Goal: Task Accomplishment & Management: Use online tool/utility

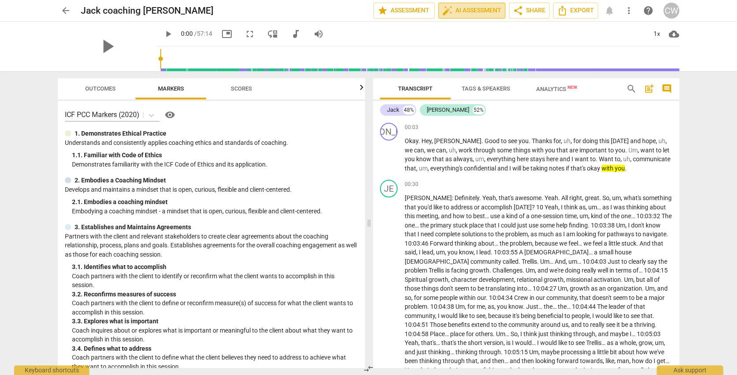
click at [461, 10] on span "auto_fix_high AI Assessment" at bounding box center [471, 10] width 59 height 11
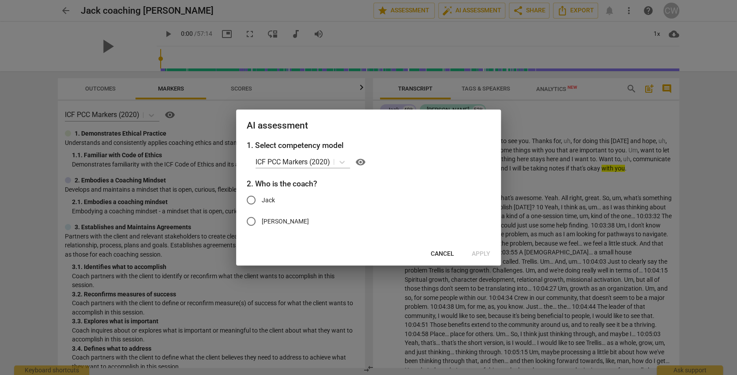
click at [270, 202] on span "Jack" at bounding box center [268, 199] width 13 height 9
click at [262, 202] on input "Jack" at bounding box center [250, 199] width 21 height 21
radio input "true"
click at [481, 253] on span "Apply" at bounding box center [481, 253] width 19 height 9
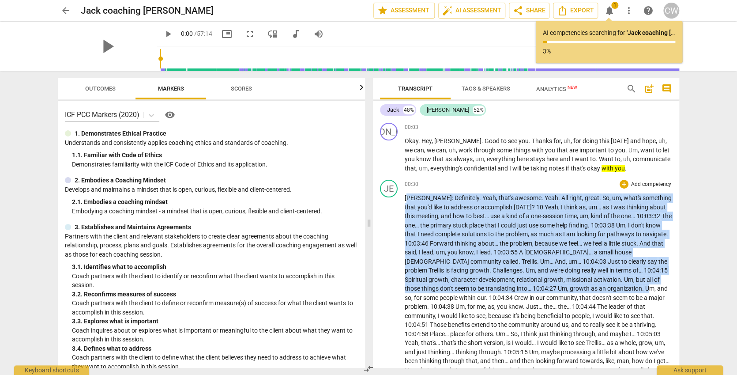
drag, startPoint x: 406, startPoint y: 197, endPoint x: 567, endPoint y: 282, distance: 182.0
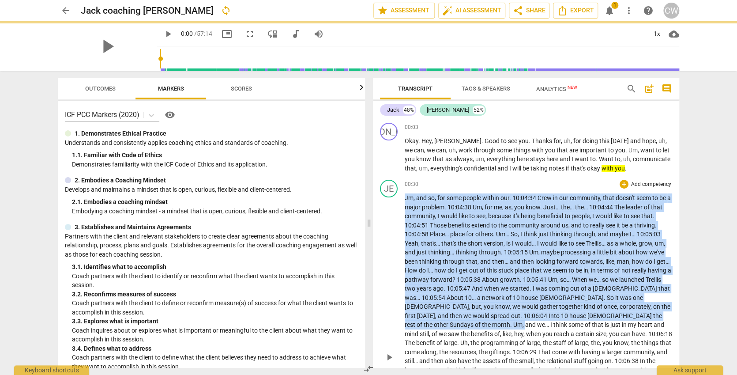
drag, startPoint x: 658, startPoint y: 314, endPoint x: 398, endPoint y: 197, distance: 285.4
click at [398, 197] on div "JE play_arrow pause 00:30 + Add competency keyboard_arrow_right J m , and so , …" at bounding box center [526, 349] width 306 height 346
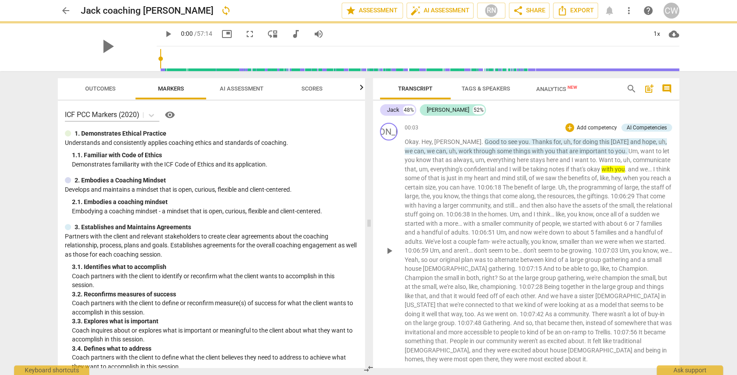
drag, startPoint x: 655, startPoint y: 327, endPoint x: 399, endPoint y: 198, distance: 286.7
click at [399, 198] on div "JA play_arrow pause 00:03 + Add competency AI Competencies keyboard_arrow_right…" at bounding box center [526, 243] width 306 height 248
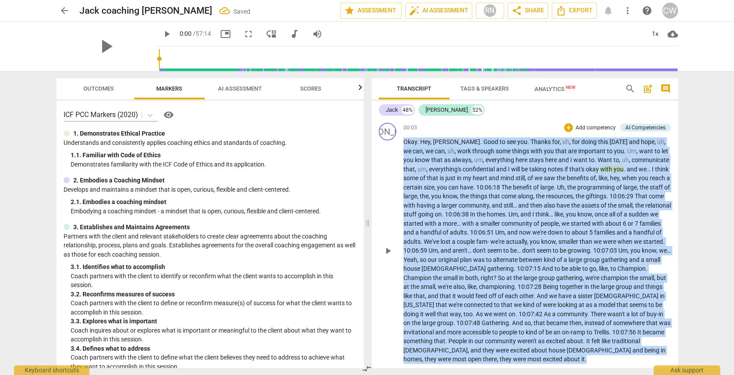
drag, startPoint x: 484, startPoint y: 353, endPoint x: 390, endPoint y: 144, distance: 229.7
click at [390, 144] on div "JA play_arrow pause 00:03 + Add competency AI Competencies keyboard_arrow_right…" at bounding box center [525, 243] width 306 height 248
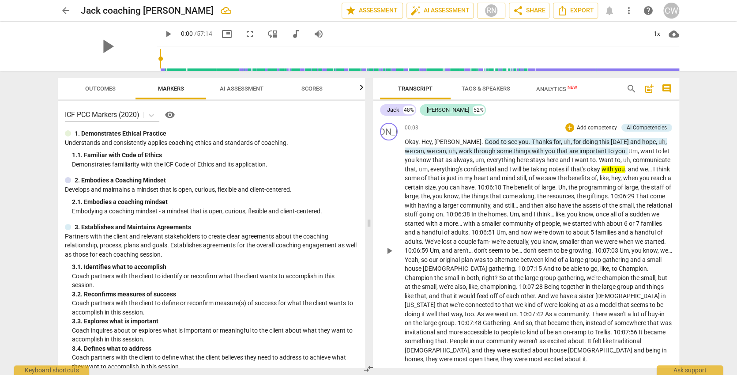
drag, startPoint x: 624, startPoint y: 355, endPoint x: 423, endPoint y: 148, distance: 288.3
click at [426, 176] on div "JA play_arrow pause 00:03 + Add competency AI Competencies keyboard_arrow_right…" at bounding box center [526, 243] width 306 height 248
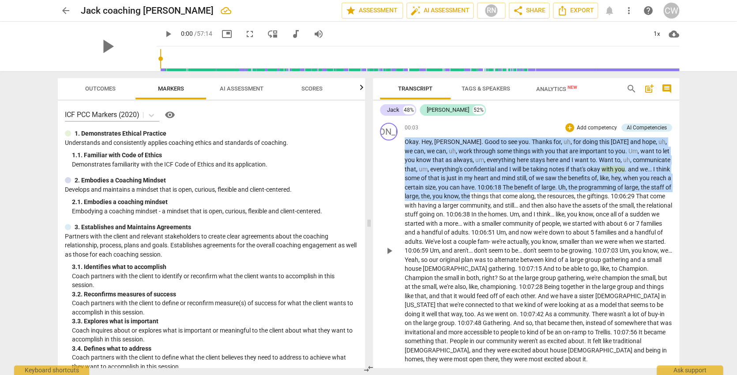
drag, startPoint x: 405, startPoint y: 145, endPoint x: 477, endPoint y: 198, distance: 89.0
click at [477, 198] on p "Okay . Hey , [PERSON_NAME] . Good to see you . Thanks for , uh , for doing this…" at bounding box center [538, 250] width 267 height 226
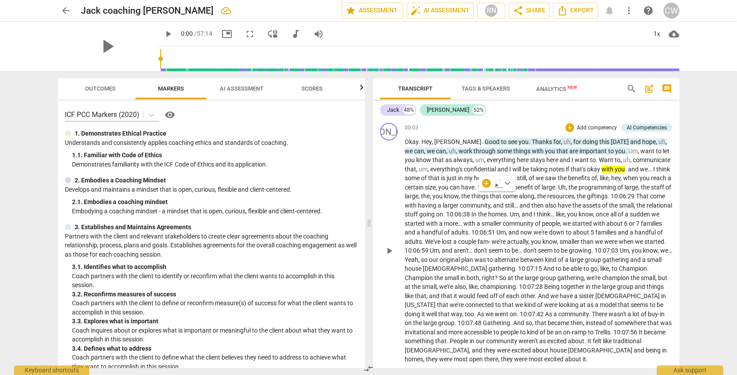
click at [567, 283] on span "together" at bounding box center [573, 286] width 25 height 7
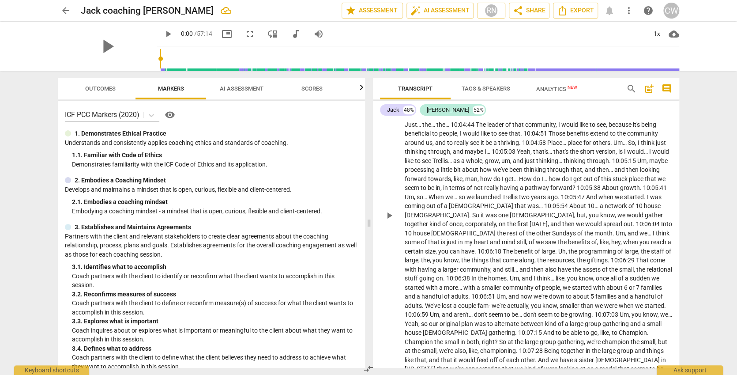
scroll to position [741, 0]
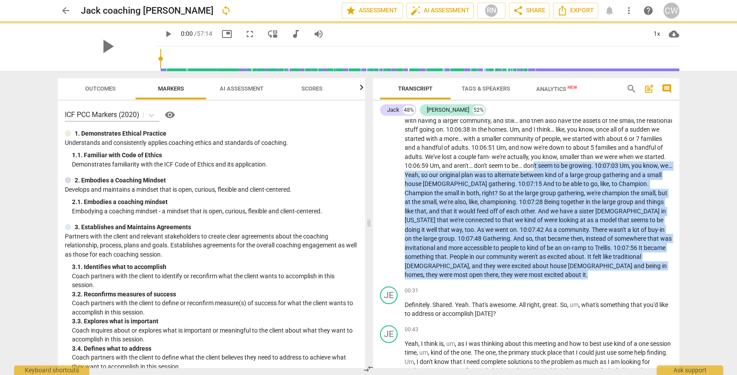
drag, startPoint x: 622, startPoint y: 246, endPoint x: 449, endPoint y: 152, distance: 197.2
click at [449, 152] on p "Definitely . Yeah , that's awesome . Definitely . Yeah , that's awesome . 10:03…" at bounding box center [538, 66] width 267 height 425
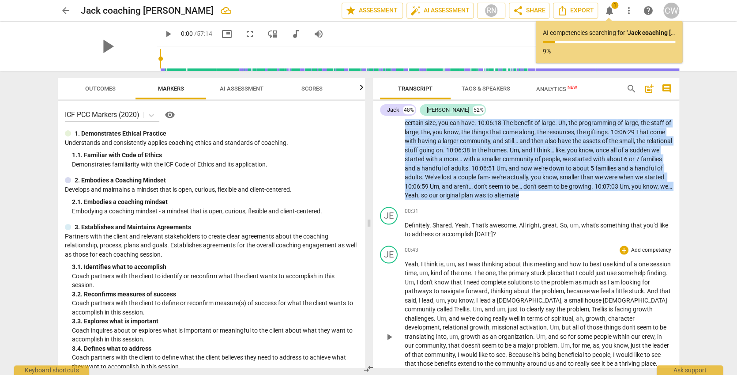
scroll to position [861, 0]
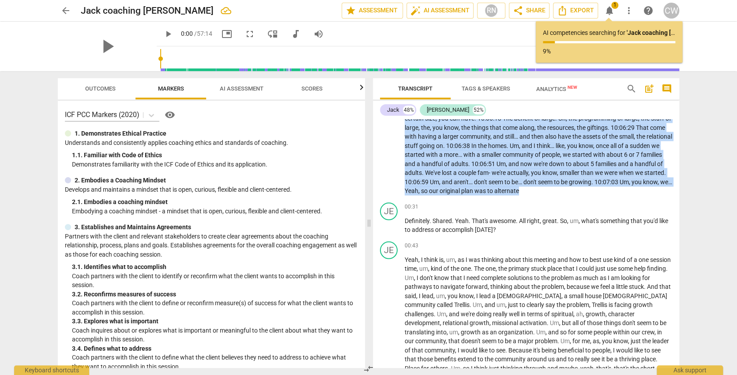
drag, startPoint x: 593, startPoint y: 209, endPoint x: 562, endPoint y: 171, distance: 49.3
click at [562, 171] on p "Definitely . Yeah , that's awesome . Definitely . Yeah , that's awesome . 10:03…" at bounding box center [538, 32] width 267 height 326
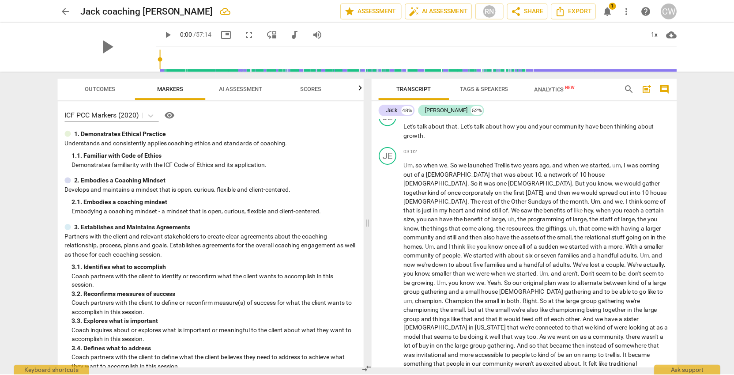
scroll to position [479, 0]
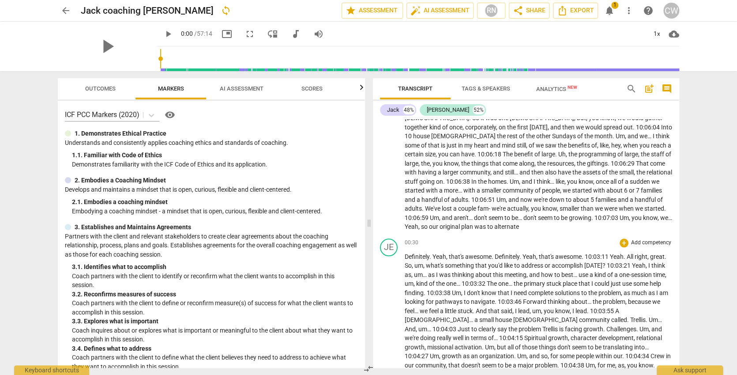
drag, startPoint x: 458, startPoint y: 215, endPoint x: 446, endPoint y: 177, distance: 40.3
click at [445, 174] on div "JA play_arrow pause 00:03 + Add competency AI Competencies keyboard_arrow_right…" at bounding box center [526, 243] width 306 height 248
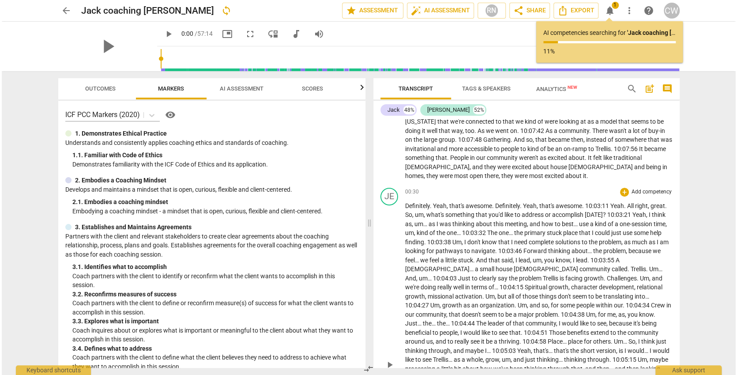
scroll to position [0, 0]
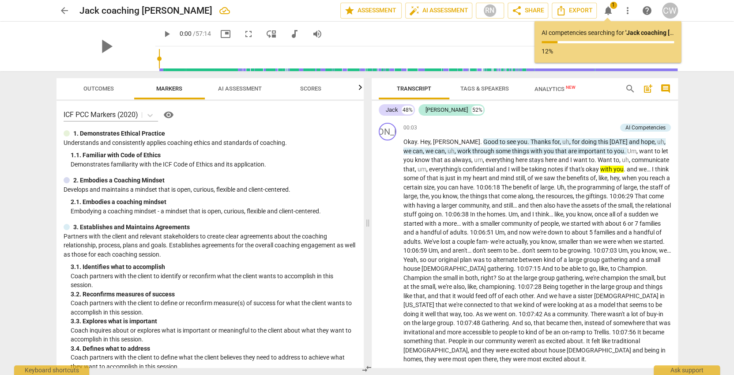
click at [629, 51] on p "12%" at bounding box center [607, 51] width 132 height 9
click at [606, 9] on span "notifications" at bounding box center [608, 10] width 11 height 11
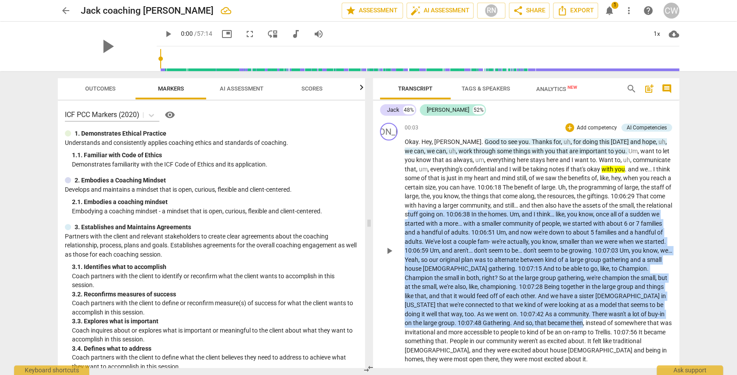
drag, startPoint x: 548, startPoint y: 314, endPoint x: 434, endPoint y: 211, distance: 154.0
click at [434, 211] on p "Okay . Hey , [PERSON_NAME] . Good to see you . Thanks for , uh , for doing this…" at bounding box center [538, 250] width 267 height 226
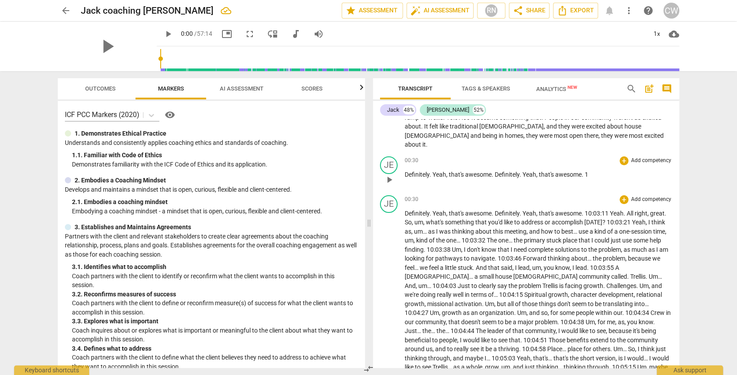
scroll to position [108, 0]
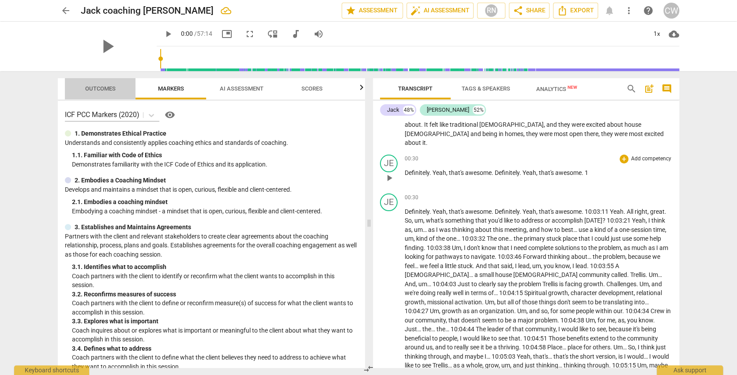
click at [101, 89] on span "Outcomes" at bounding box center [100, 88] width 30 height 7
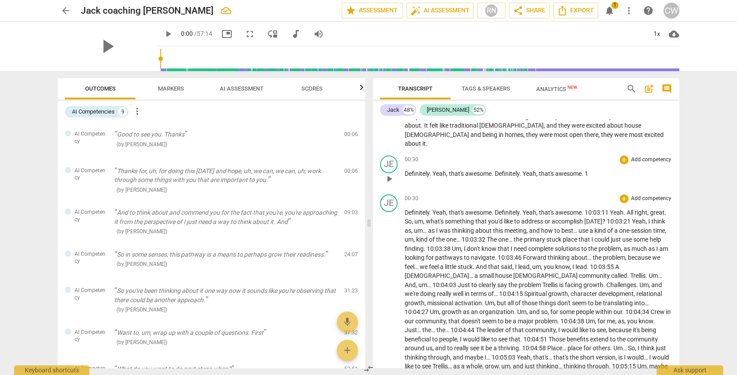
scroll to position [0, 0]
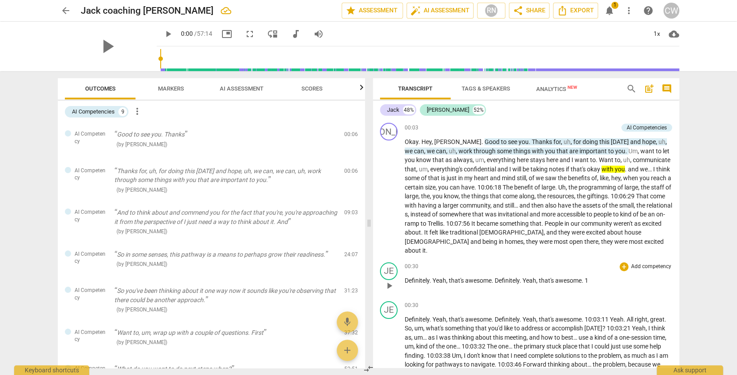
click at [662, 9] on div "arrow_back [PERSON_NAME] coaching [PERSON_NAME] edit star Assessment auto_fix_h…" at bounding box center [368, 11] width 621 height 16
click at [632, 9] on span "more_vert" at bounding box center [628, 10] width 11 height 11
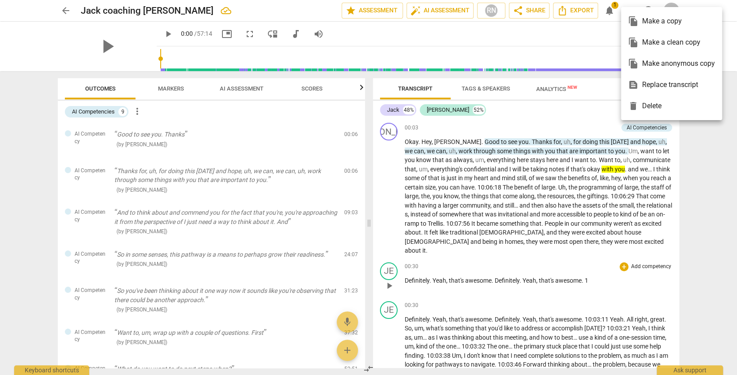
click at [613, 48] on div "file_copy Make a copy file_copy Make a clean copy file_copy Make anonymous copy…" at bounding box center [368, 187] width 737 height 375
click at [669, 44] on div "file_copy Make a clean copy" at bounding box center [671, 42] width 87 height 21
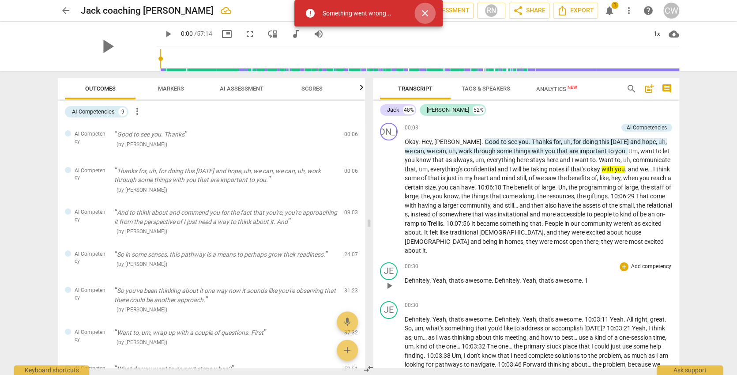
click at [422, 12] on span "close" at bounding box center [425, 13] width 11 height 11
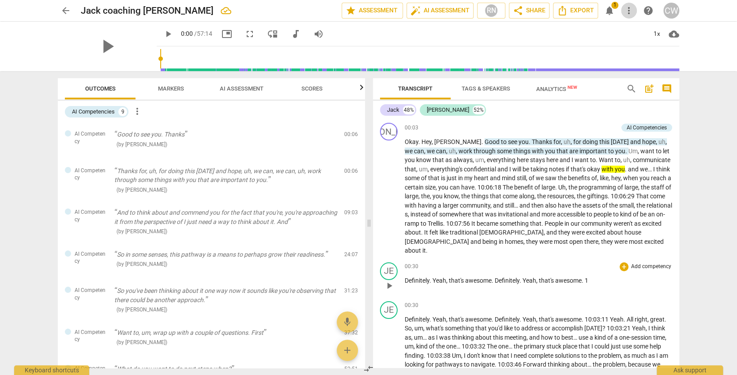
click at [626, 12] on span "more_vert" at bounding box center [628, 10] width 11 height 11
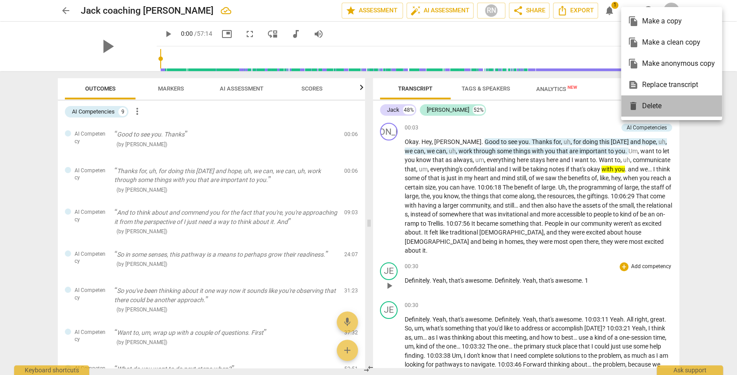
click at [638, 108] on div "delete Delete" at bounding box center [671, 105] width 87 height 21
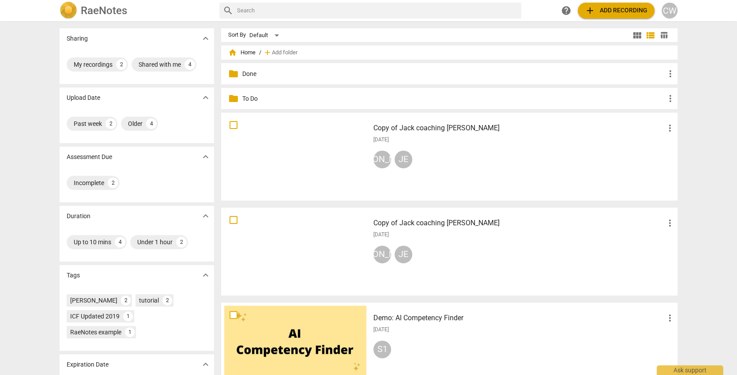
click at [433, 170] on div "JA JE" at bounding box center [524, 160] width 302 height 21
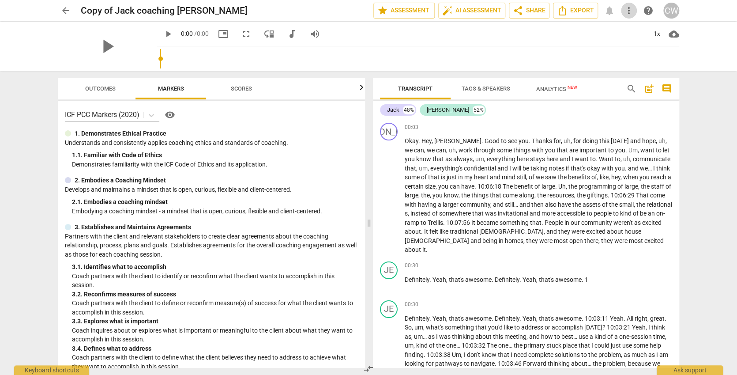
click at [629, 11] on span "more_vert" at bounding box center [628, 10] width 11 height 11
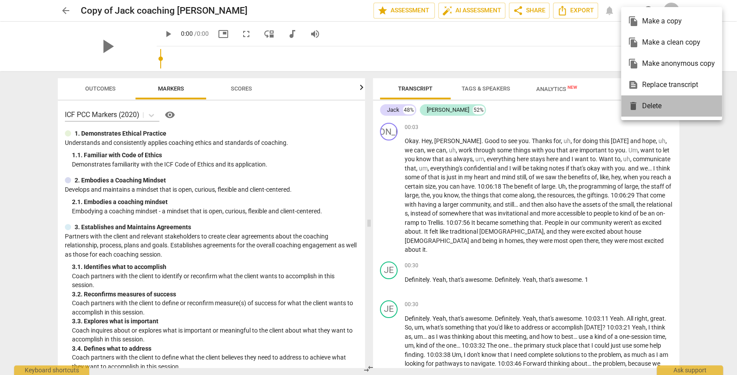
click at [644, 105] on div "delete Delete" at bounding box center [671, 105] width 87 height 21
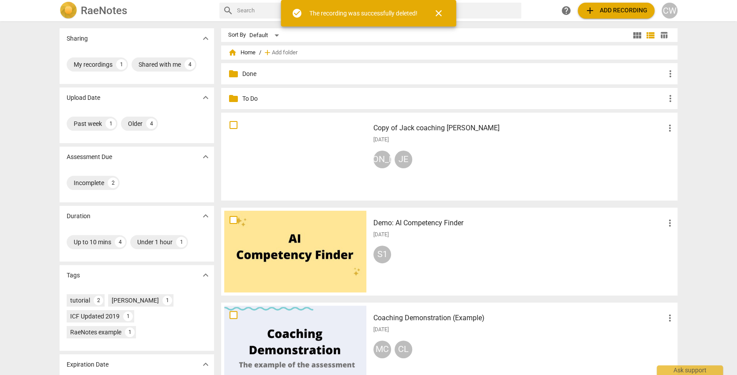
click at [437, 180] on div "Copy of Jack coaching [PERSON_NAME] more_vert [DATE] JA JE" at bounding box center [524, 157] width 316 height 82
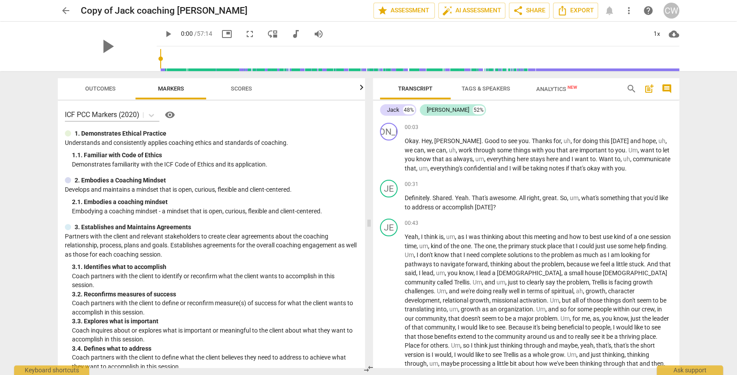
click at [483, 90] on span "Tags & Speakers" at bounding box center [486, 88] width 49 height 7
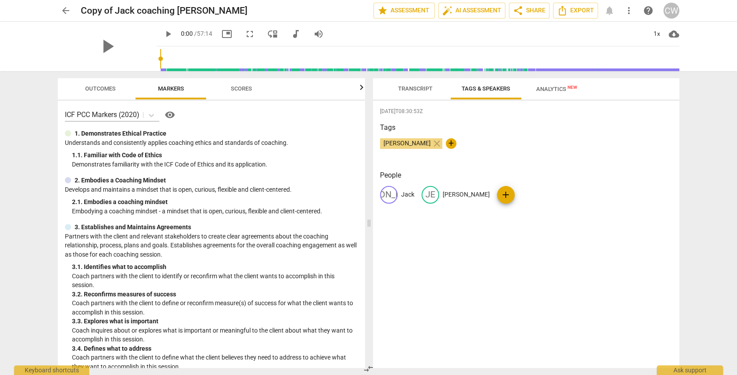
click at [550, 90] on span "Analytics New" at bounding box center [556, 89] width 41 height 7
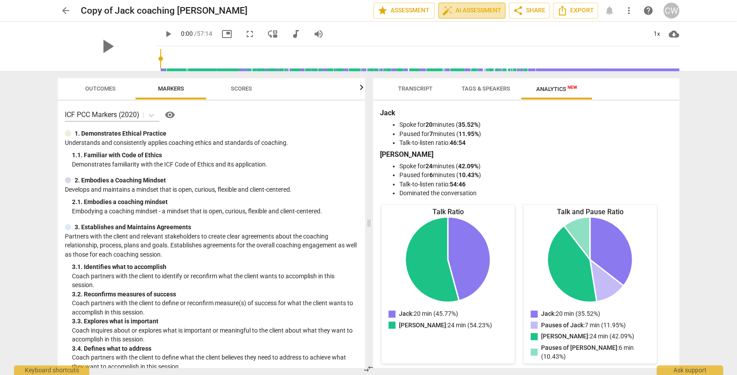
click at [448, 14] on span "auto_fix_high" at bounding box center [447, 10] width 11 height 11
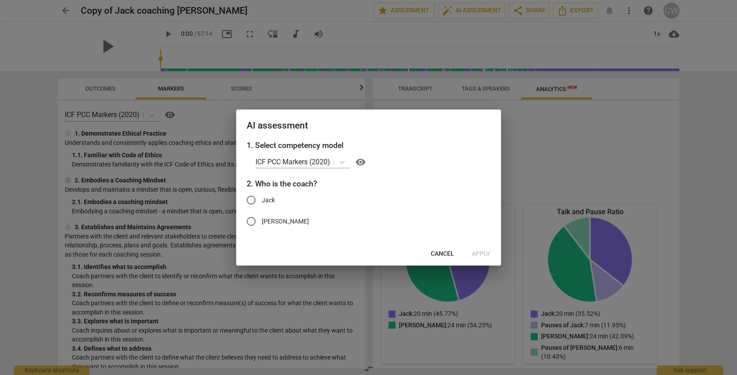
click at [270, 201] on span "Jack" at bounding box center [268, 199] width 13 height 9
click at [262, 201] on input "Jack" at bounding box center [250, 199] width 21 height 21
radio input "true"
click at [480, 255] on span "Apply" at bounding box center [481, 253] width 19 height 9
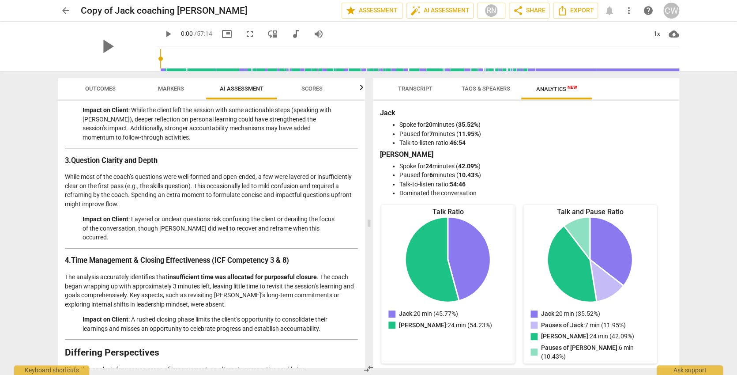
scroll to position [1226, 0]
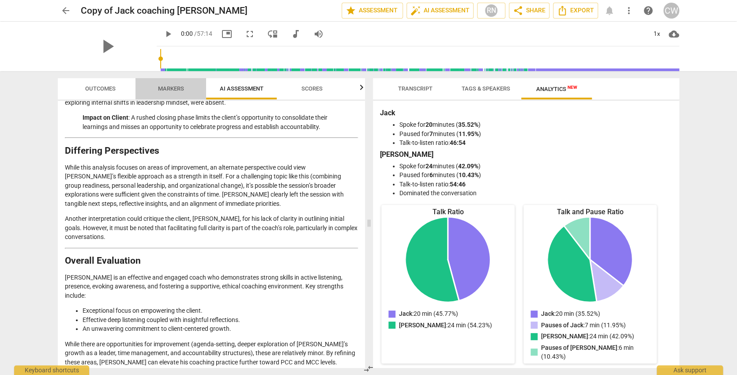
click at [163, 88] on span "Markers" at bounding box center [171, 88] width 26 height 7
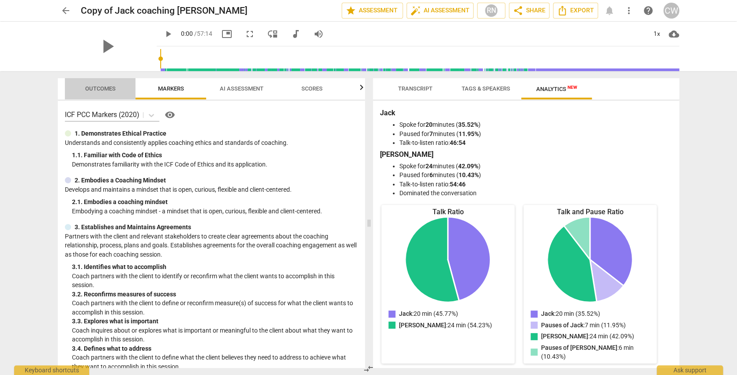
click at [105, 86] on span "Outcomes" at bounding box center [100, 88] width 30 height 7
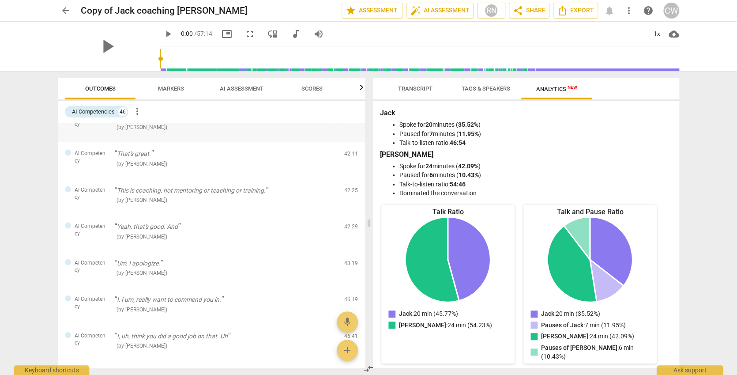
scroll to position [850, 0]
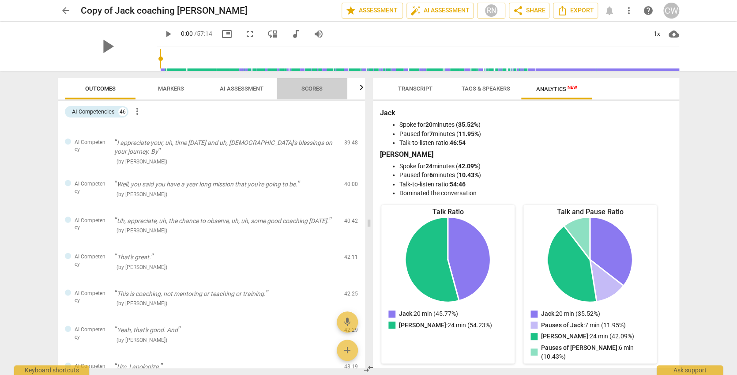
click at [313, 88] on span "Scores" at bounding box center [311, 88] width 21 height 7
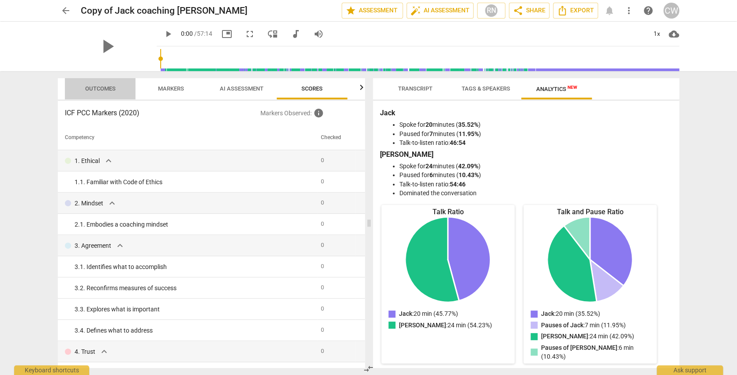
click at [93, 86] on span "Outcomes" at bounding box center [100, 88] width 30 height 7
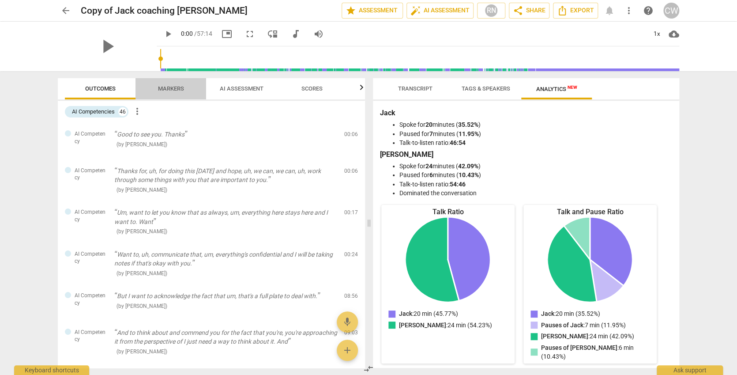
click at [175, 85] on span "Markers" at bounding box center [171, 88] width 26 height 7
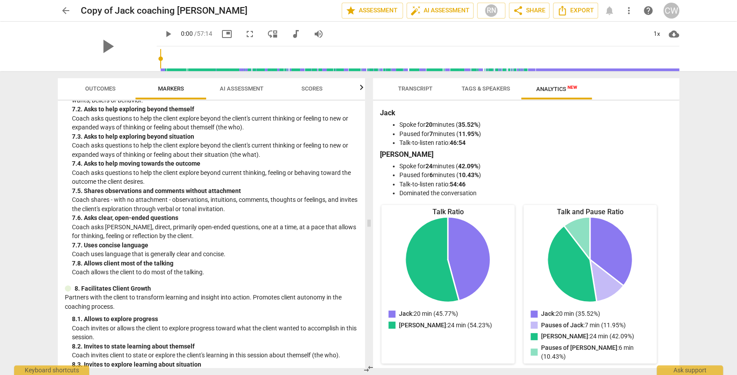
scroll to position [420, 0]
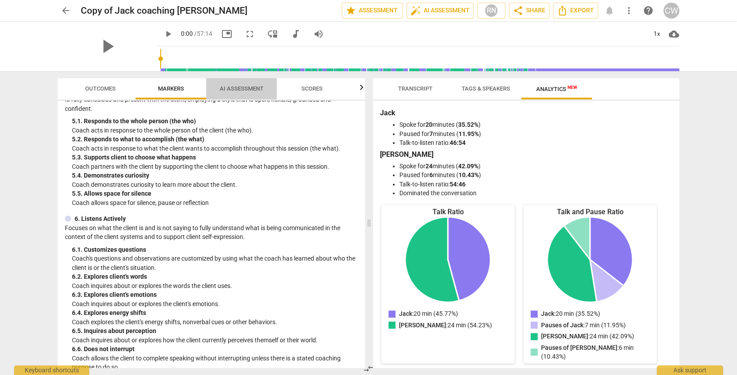
click at [241, 83] on span "AI Assessment" at bounding box center [241, 89] width 65 height 12
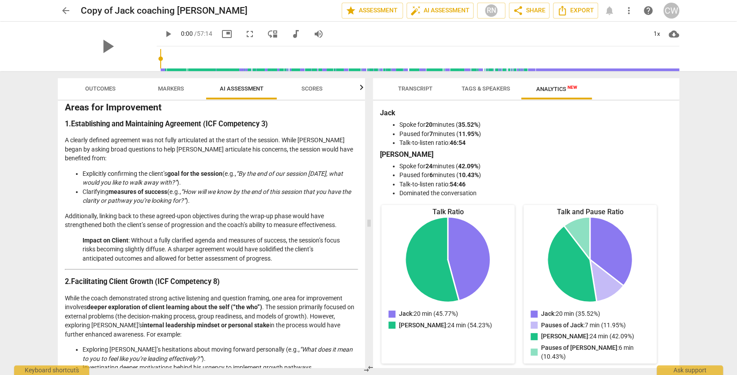
scroll to position [473, 0]
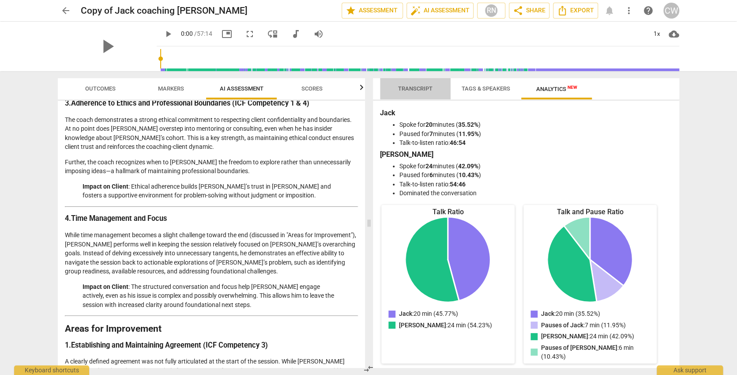
click at [422, 86] on span "Transcript" at bounding box center [415, 88] width 34 height 7
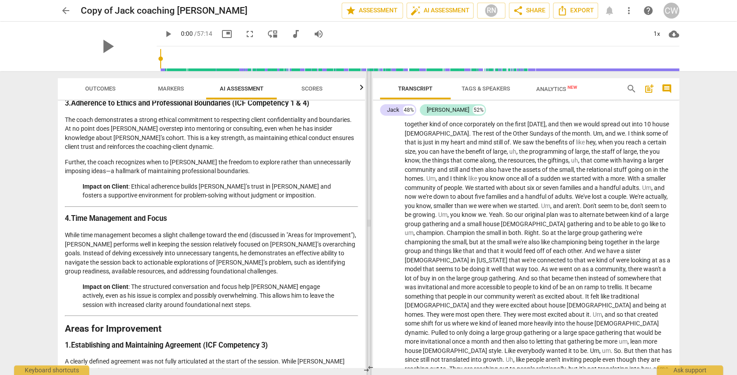
scroll to position [283, 0]
